Goal: Information Seeking & Learning: Learn about a topic

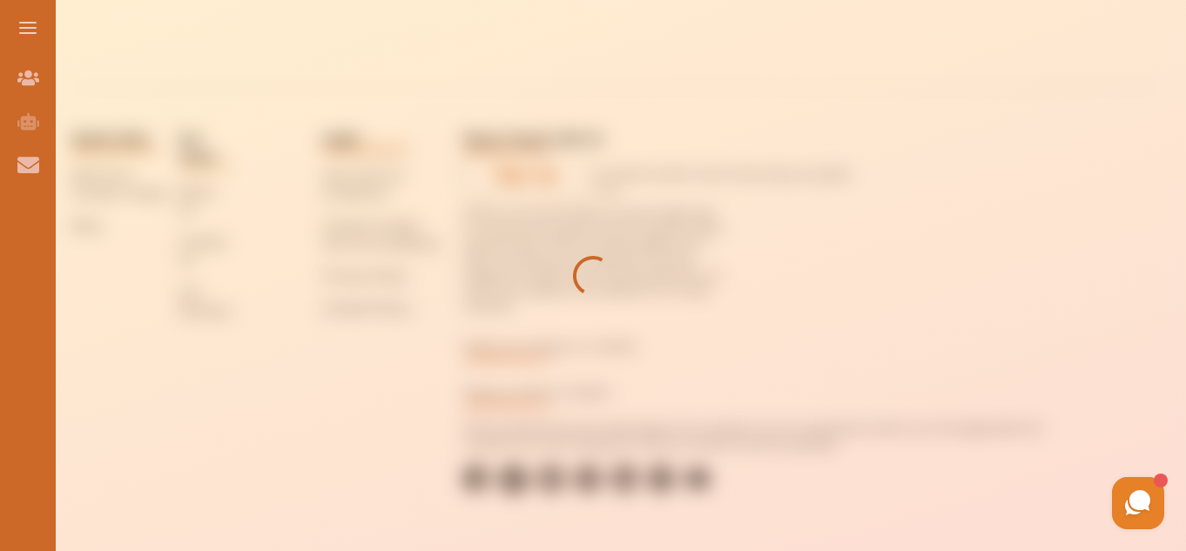
scroll to position [1366, 0]
